Goal: Information Seeking & Learning: Learn about a topic

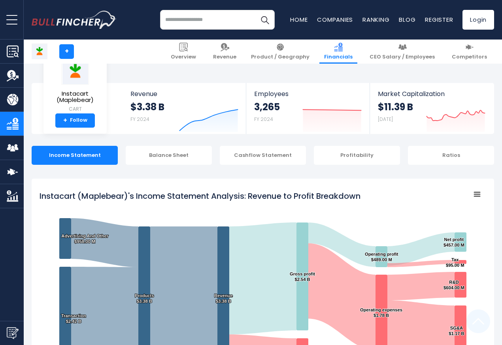
scroll to position [427, 0]
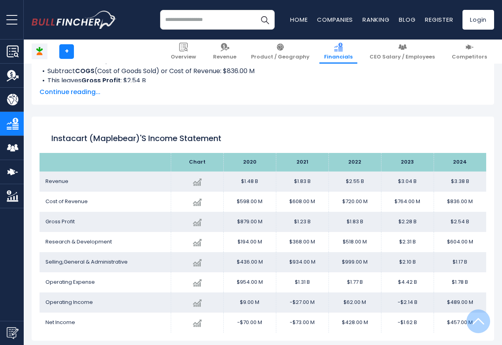
scroll to position [427, 0]
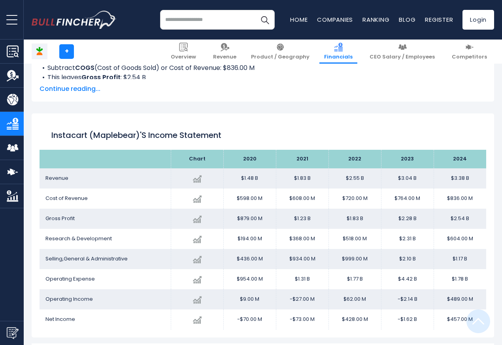
scroll to position [427, 0]
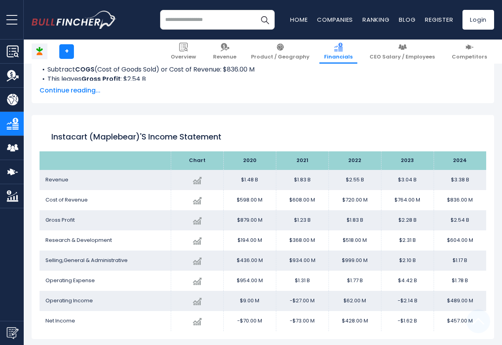
scroll to position [427, 0]
